Goal: Use online tool/utility: Utilize a website feature to perform a specific function

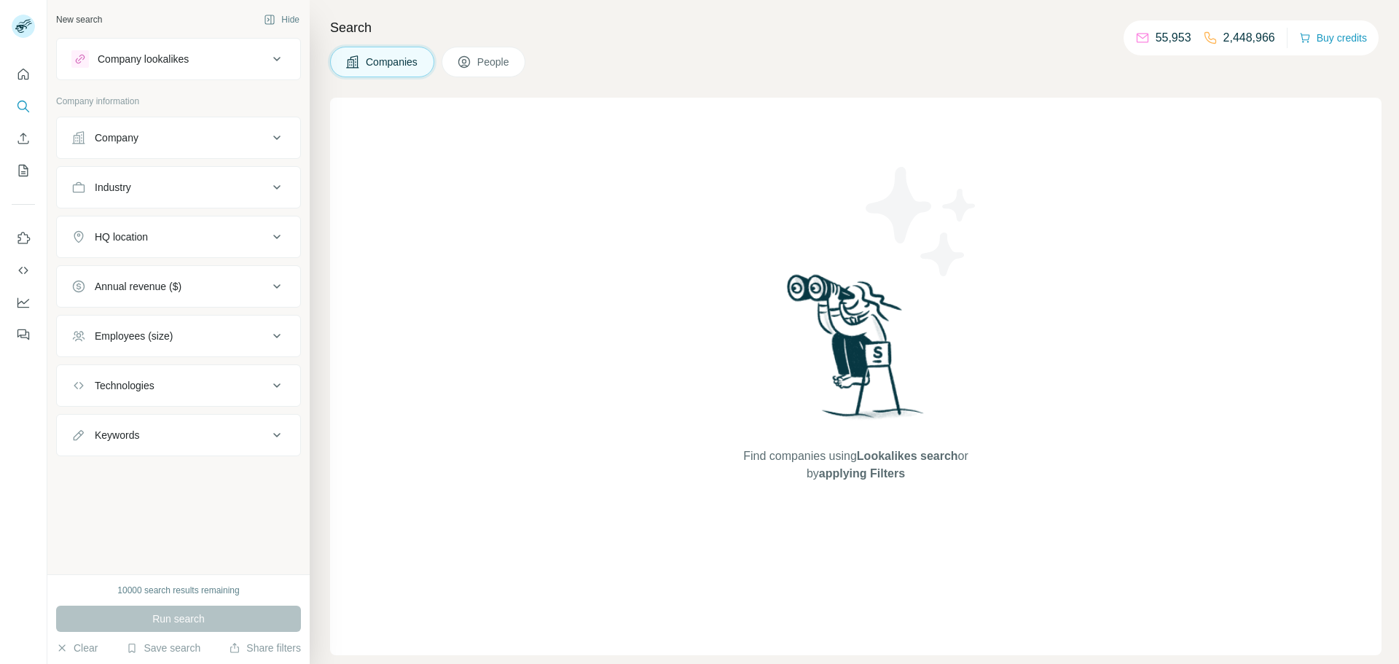
click at [218, 132] on div "Company" at bounding box center [169, 137] width 197 height 15
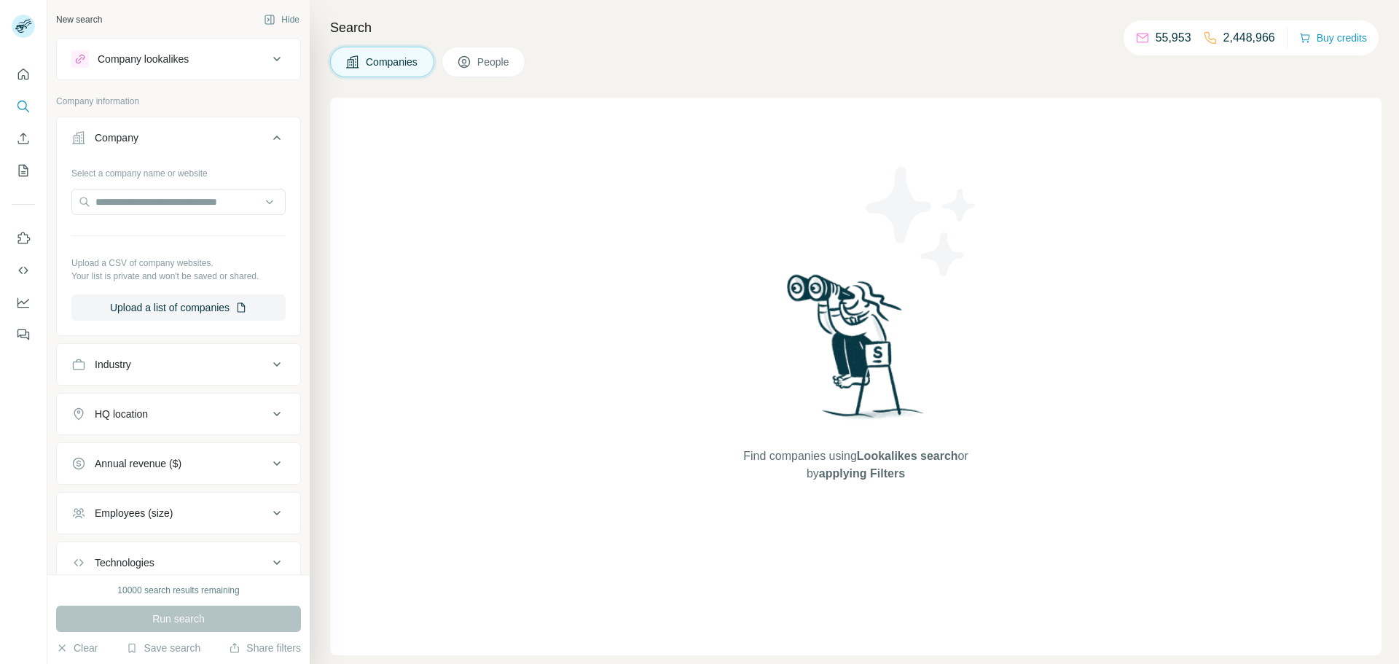
click at [468, 65] on icon at bounding box center [463, 63] width 7 height 8
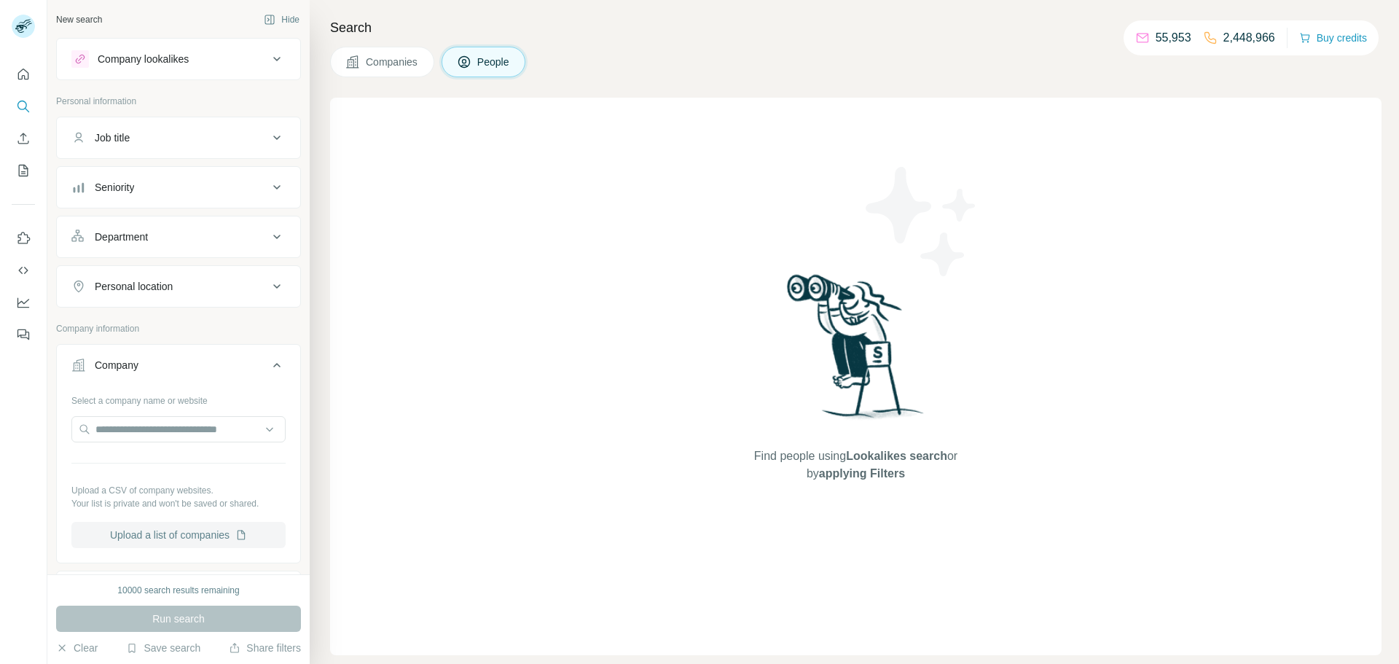
click at [213, 536] on button "Upload a list of companies" at bounding box center [178, 535] width 214 height 26
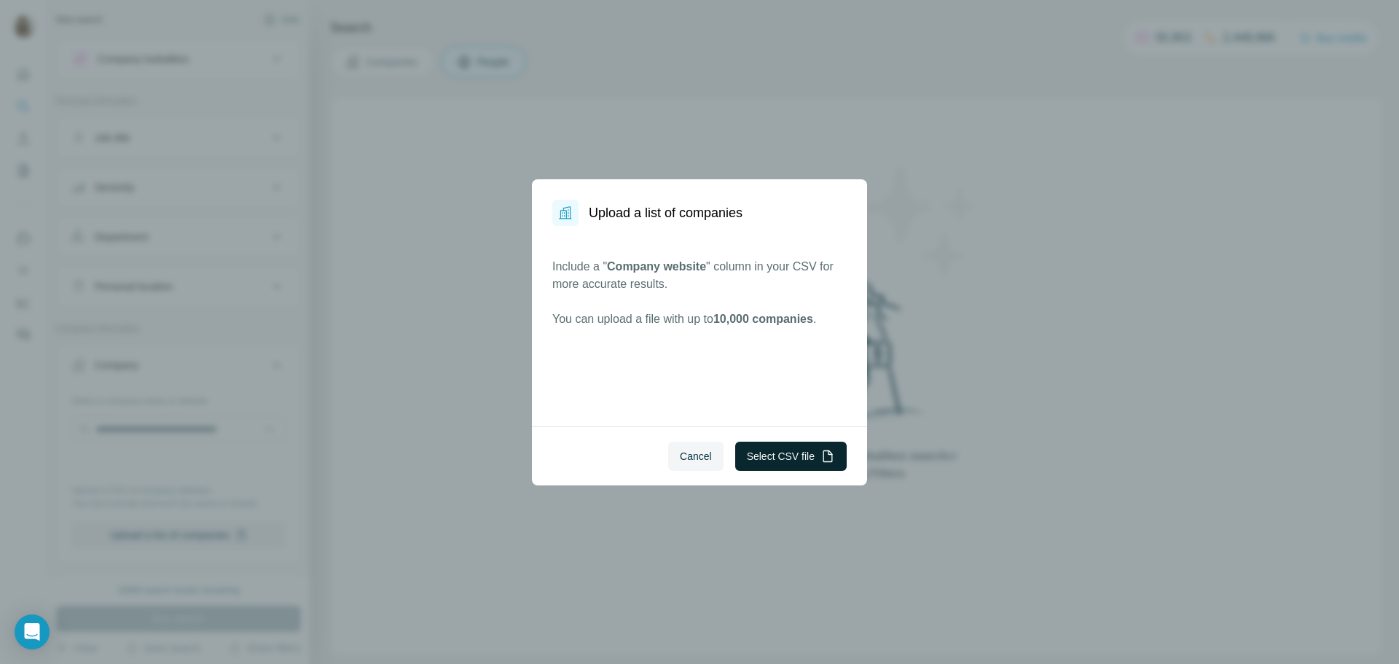
click at [756, 454] on button "Select CSV file" at bounding box center [790, 456] width 111 height 29
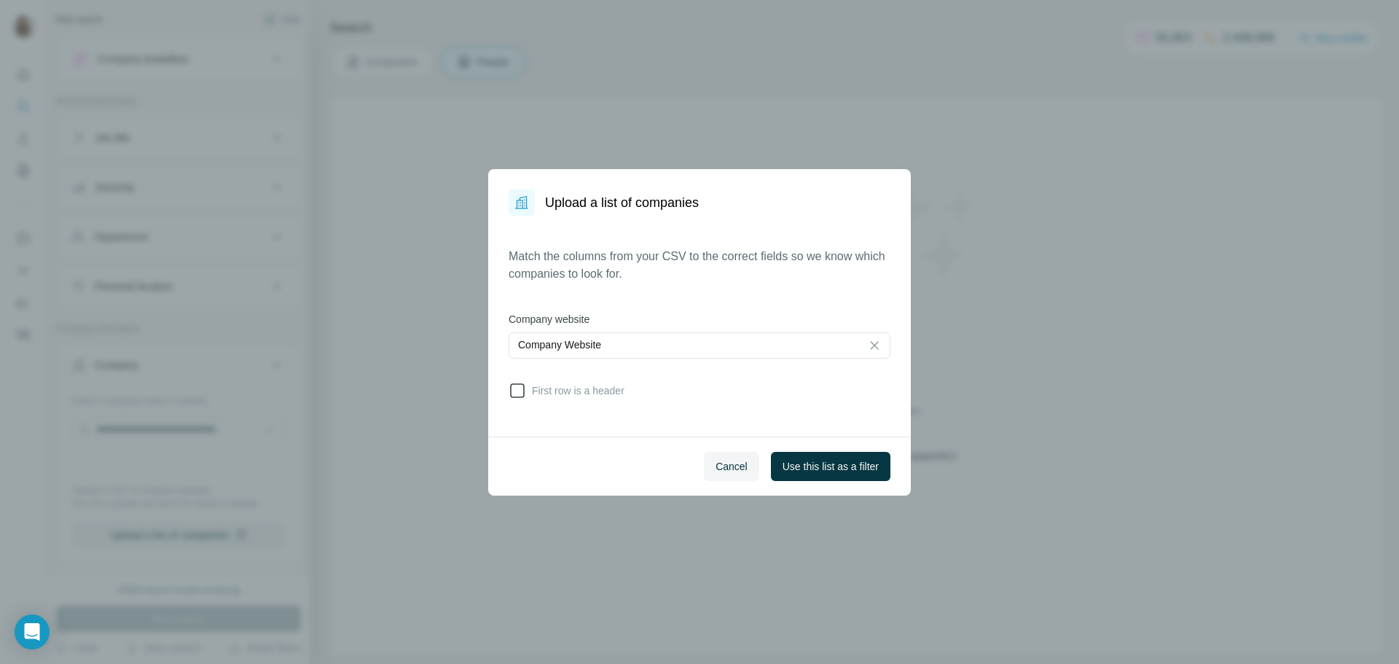
click at [522, 393] on icon at bounding box center [517, 390] width 17 height 17
click at [820, 463] on span "Use this list as a filter" at bounding box center [830, 466] width 96 height 15
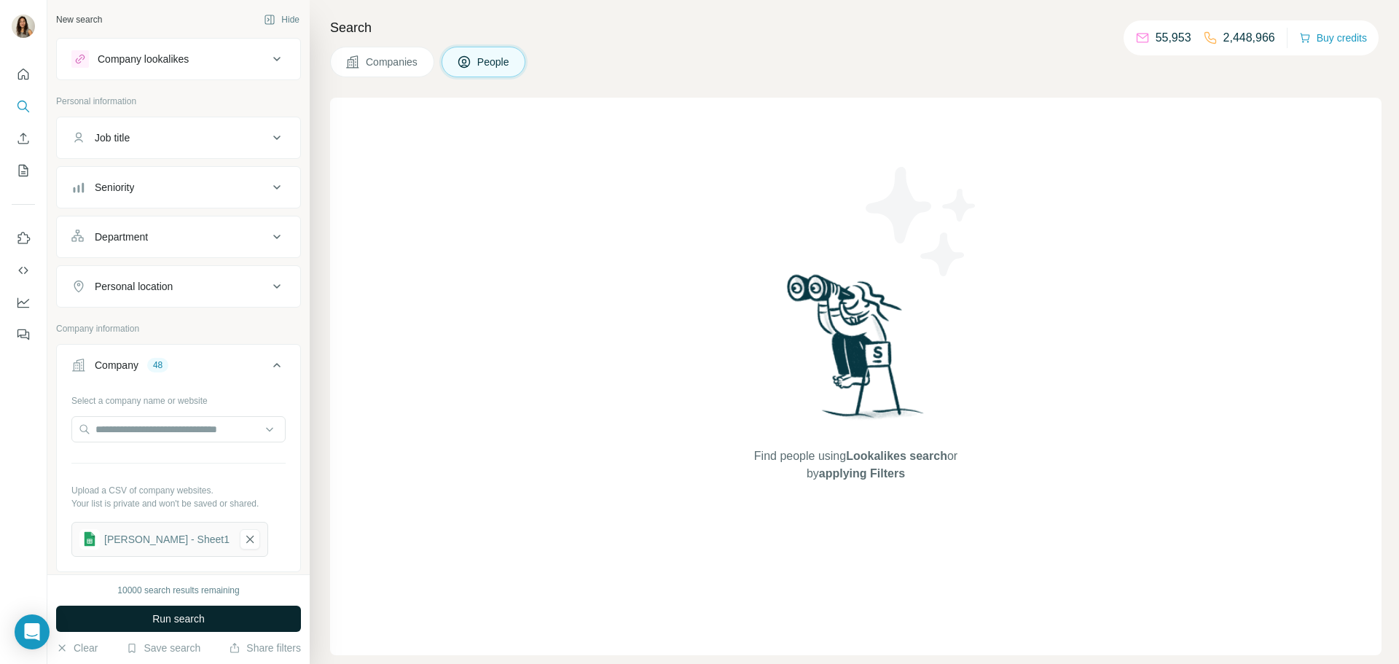
click at [201, 617] on span "Run search" at bounding box center [178, 618] width 52 height 15
